Goal: Information Seeking & Learning: Learn about a topic

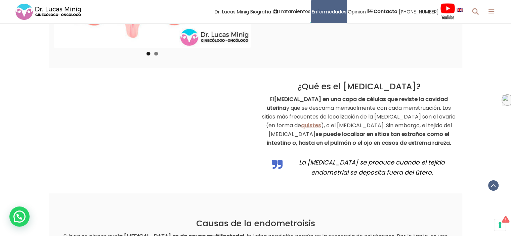
scroll to position [605, 0]
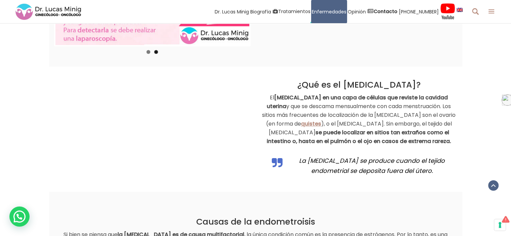
click at [50, 181] on div at bounding box center [152, 129] width 207 height 112
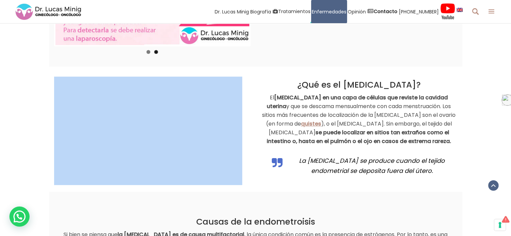
click at [50, 181] on div at bounding box center [152, 129] width 207 height 112
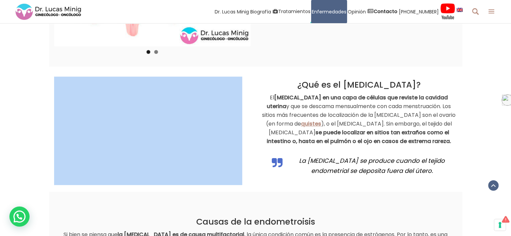
click at [64, 186] on div "¿Qué es el [MEDICAL_DATA]? El [MEDICAL_DATA] en una capa de células que reviste…" at bounding box center [256, 129] width 414 height 125
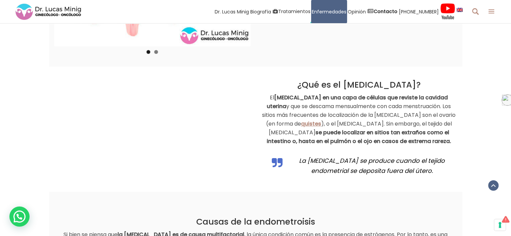
click at [69, 185] on div "¿Qué es el [MEDICAL_DATA]? El [MEDICAL_DATA] en una capa de células que reviste…" at bounding box center [256, 129] width 414 height 125
click at [41, 74] on div "¿Qué es el [MEDICAL_DATA]? El [MEDICAL_DATA] en una capa de células que reviste…" at bounding box center [255, 129] width 511 height 125
click at [44, 78] on div "¿Qué es el [MEDICAL_DATA]? El [MEDICAL_DATA] en una capa de células que reviste…" at bounding box center [255, 129] width 511 height 125
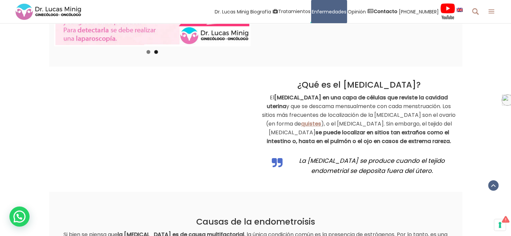
click at [46, 75] on div "¿Qué es el [MEDICAL_DATA]? El [MEDICAL_DATA] en una capa de células que reviste…" at bounding box center [255, 129] width 511 height 125
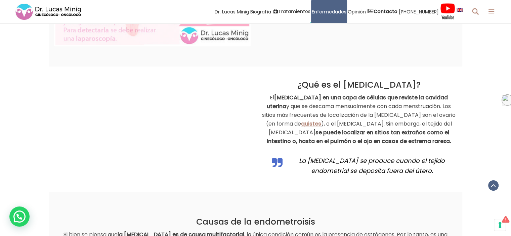
click at [43, 71] on div "¿Qué es el [MEDICAL_DATA]? El [MEDICAL_DATA] en una capa de células que reviste…" at bounding box center [255, 129] width 511 height 125
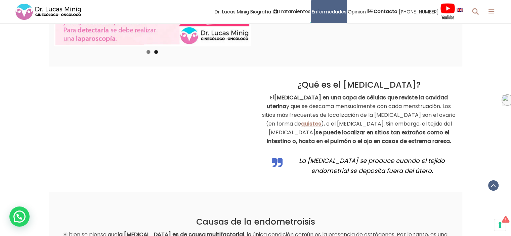
click at [10, 67] on div "¿Qué es el [MEDICAL_DATA]? El [MEDICAL_DATA] en una capa de células que reviste…" at bounding box center [255, 129] width 511 height 125
click at [9, 68] on div "¿Qué es el [MEDICAL_DATA]? El [MEDICAL_DATA] en una capa de células que reviste…" at bounding box center [255, 129] width 511 height 125
click at [10, 71] on div "¿Qué es el [MEDICAL_DATA]? El [MEDICAL_DATA] en una capa de células que reviste…" at bounding box center [255, 129] width 511 height 125
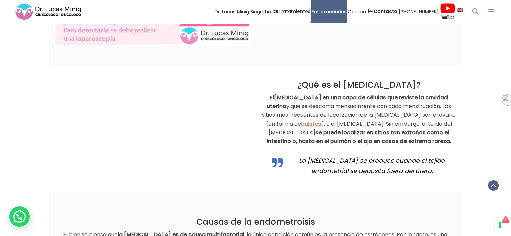
click at [23, 94] on div "¿Qué es el [MEDICAL_DATA]? El [MEDICAL_DATA] en una capa de células que reviste…" at bounding box center [255, 129] width 511 height 125
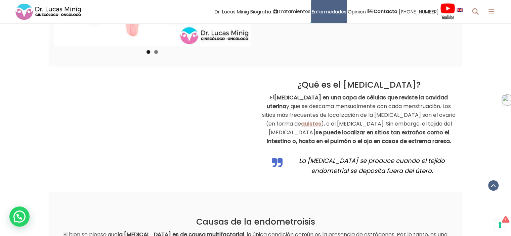
click at [8, 84] on div "¿Qué es el [MEDICAL_DATA]? El [MEDICAL_DATA] en una capa de células que reviste…" at bounding box center [255, 129] width 511 height 125
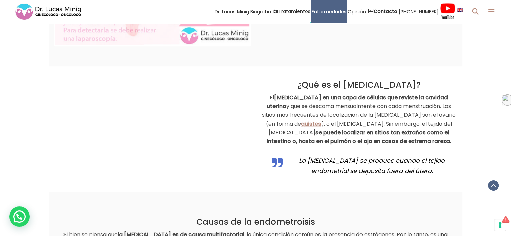
click at [8, 90] on div "¿Qué es el [MEDICAL_DATA]? El [MEDICAL_DATA] en una capa de células que reviste…" at bounding box center [255, 129] width 511 height 125
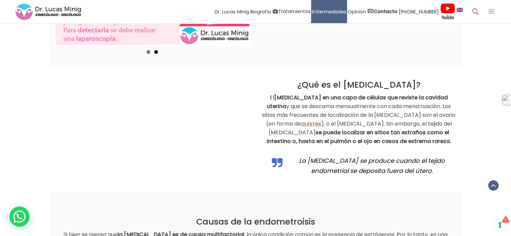
click at [8, 90] on div "¿Qué es el [MEDICAL_DATA]? El [MEDICAL_DATA] en una capa de células que reviste…" at bounding box center [255, 129] width 511 height 125
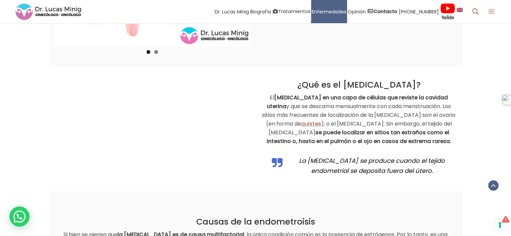
click at [27, 90] on div "¿Qué es el [MEDICAL_DATA]? El [MEDICAL_DATA] en una capa de células que reviste…" at bounding box center [255, 129] width 511 height 125
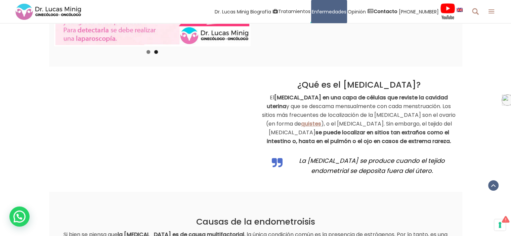
click at [22, 89] on div "¿Qué es el [MEDICAL_DATA]? El [MEDICAL_DATA] en una capa de células que reviste…" at bounding box center [255, 129] width 511 height 125
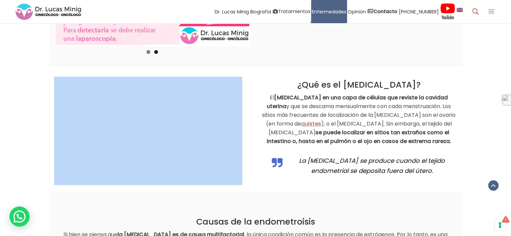
click at [22, 89] on div "¿Qué es el [MEDICAL_DATA]? El [MEDICAL_DATA] en una capa de células que reviste…" at bounding box center [255, 129] width 511 height 125
click at [23, 88] on div "¿Qué es el [MEDICAL_DATA]? El [MEDICAL_DATA] en una capa de células que reviste…" at bounding box center [255, 129] width 511 height 125
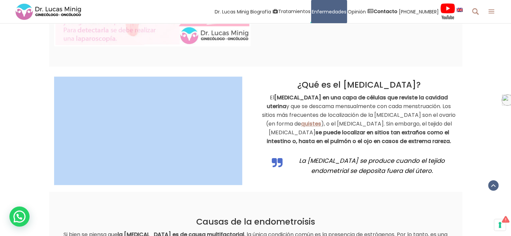
click at [39, 115] on div "¿Qué es el [MEDICAL_DATA]? El [MEDICAL_DATA] en una capa de células que reviste…" at bounding box center [255, 129] width 511 height 125
drag, startPoint x: 39, startPoint y: 115, endPoint x: 9, endPoint y: 115, distance: 29.6
click at [39, 115] on div "¿Qué es el [MEDICAL_DATA]? El [MEDICAL_DATA] en una capa de células que reviste…" at bounding box center [255, 129] width 511 height 125
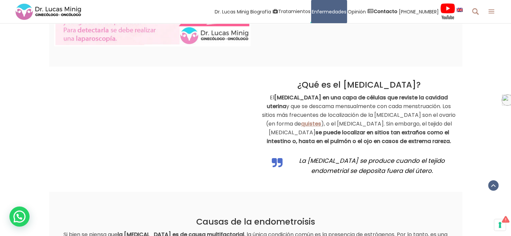
click at [9, 115] on div "¿Qué es el [MEDICAL_DATA]? El [MEDICAL_DATA] en una capa de células que reviste…" at bounding box center [255, 129] width 511 height 125
click at [47, 115] on div "¿Qué es el [MEDICAL_DATA]? El [MEDICAL_DATA] en una capa de células que reviste…" at bounding box center [255, 129] width 511 height 125
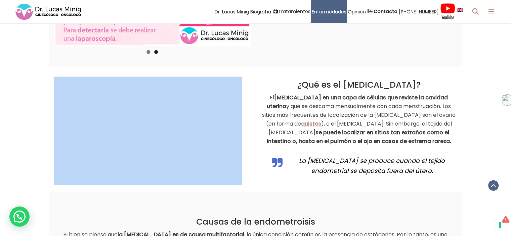
click at [47, 115] on div "¿Qué es el [MEDICAL_DATA]? El [MEDICAL_DATA] en una capa de células que reviste…" at bounding box center [255, 129] width 511 height 125
